Goal: Find specific page/section: Find specific page/section

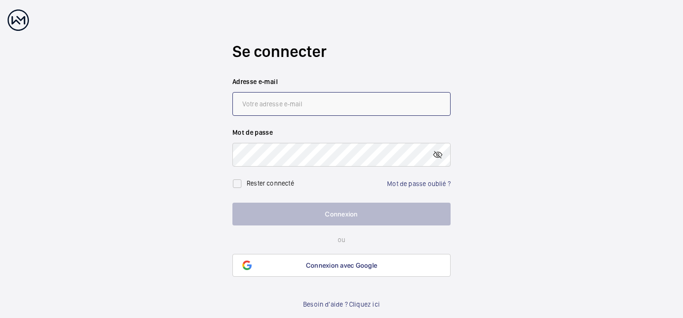
type input "[EMAIL_ADDRESS][DOMAIN_NAME]"
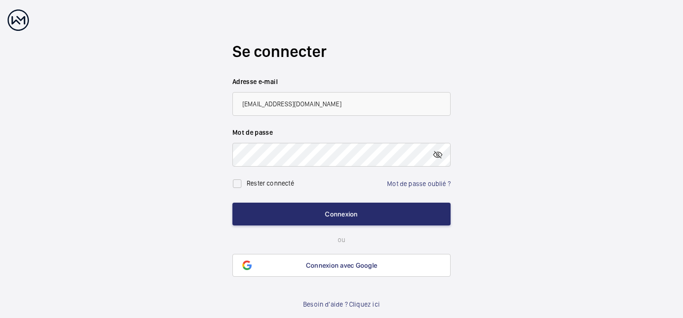
click at [359, 195] on form "Se connecter Adresse e-mail [EMAIL_ADDRESS][DOMAIN_NAME] Mot de passe Rester co…" at bounding box center [341, 138] width 218 height 277
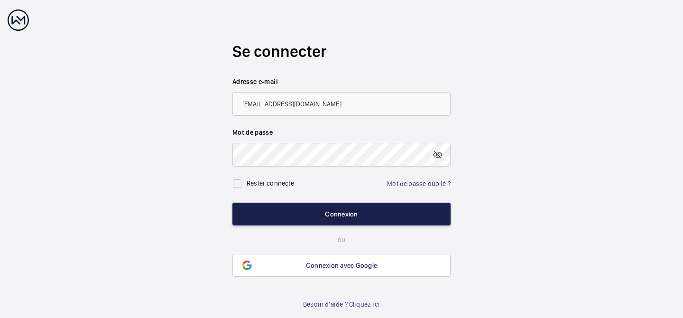
click at [343, 208] on button "Connexion" at bounding box center [341, 214] width 218 height 23
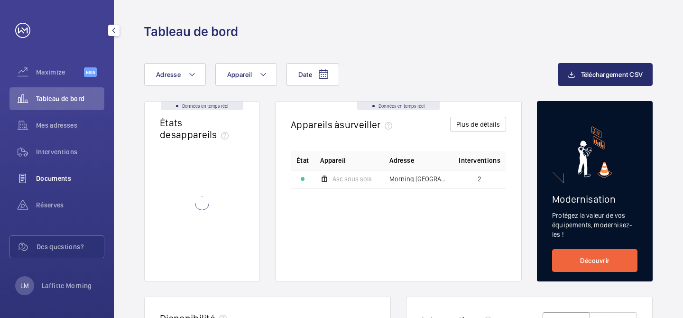
click at [53, 180] on span "Documents" at bounding box center [70, 178] width 68 height 9
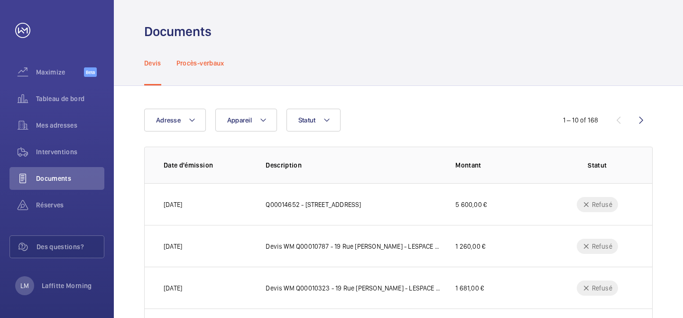
click at [195, 62] on p "Procès-verbaux" at bounding box center [200, 62] width 48 height 9
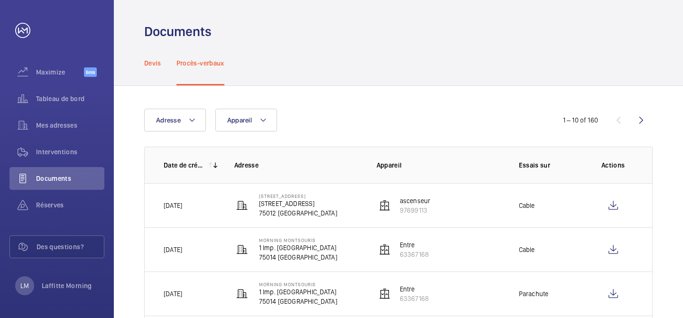
click at [145, 65] on p "Devis" at bounding box center [152, 62] width 17 height 9
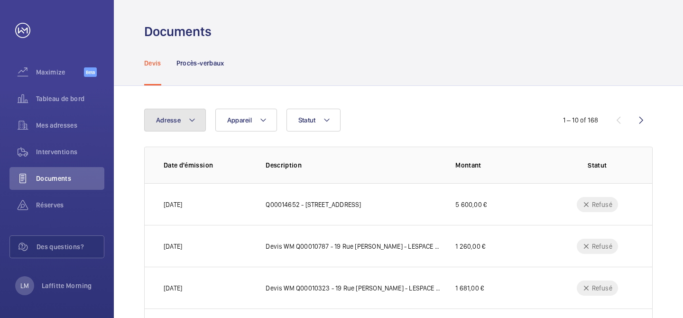
click at [200, 120] on button "Adresse" at bounding box center [175, 120] width 62 height 23
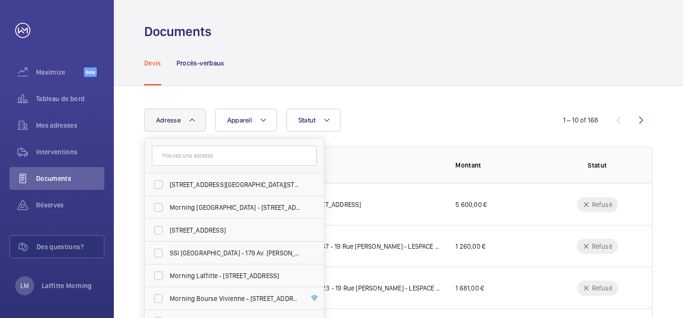
click at [198, 156] on input "text" at bounding box center [234, 156] width 165 height 20
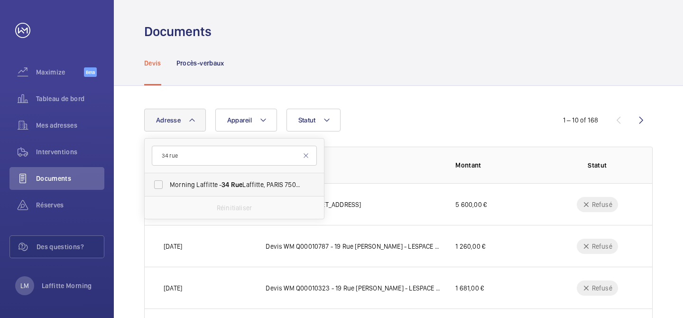
type input "34 rue"
click at [207, 186] on span "Morning Laffitte - [STREET_ADDRESS]" at bounding box center [235, 184] width 130 height 9
click at [168, 186] on input "Morning Laffitte - [STREET_ADDRESS]" at bounding box center [158, 184] width 19 height 19
checkbox input "true"
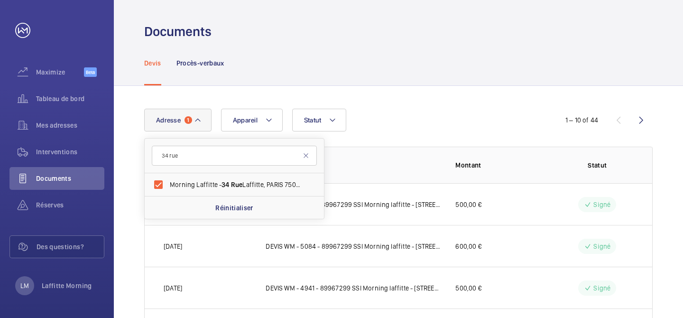
click at [409, 124] on div "Adresse [STREET_ADDRESS][GEOGRAPHIC_DATA][STREET_ADDRESS] Appareil Statut" at bounding box center [341, 120] width 395 height 23
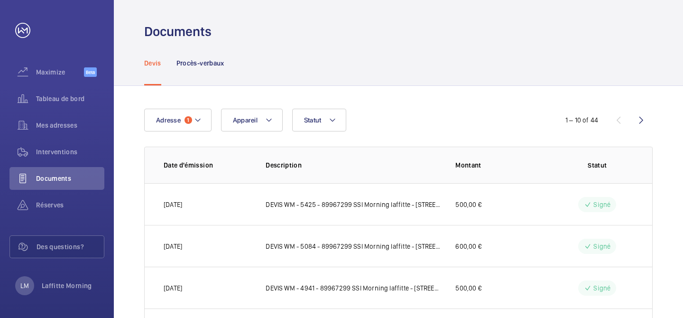
click at [448, 116] on div "Adresse 1 Appareil Statut" at bounding box center [341, 120] width 395 height 23
click at [646, 116] on wm-front-icon-button at bounding box center [641, 120] width 23 height 23
